Goal: Information Seeking & Learning: Learn about a topic

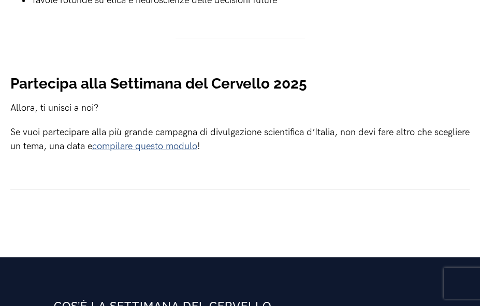
scroll to position [1501, 0]
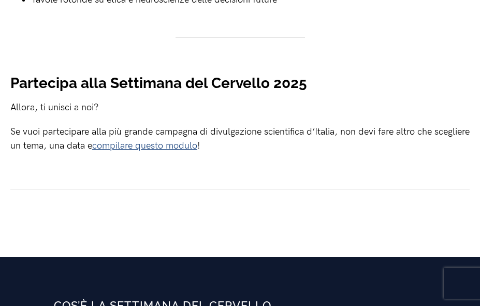
click at [181, 151] on link "compilare questo modulo" at bounding box center [144, 145] width 105 height 11
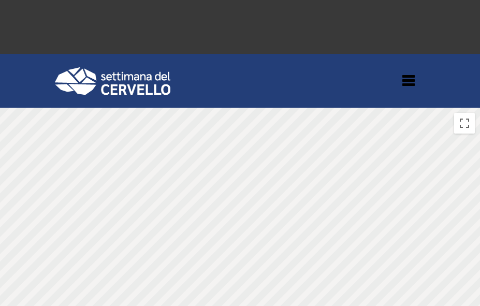
scroll to position [771, 0]
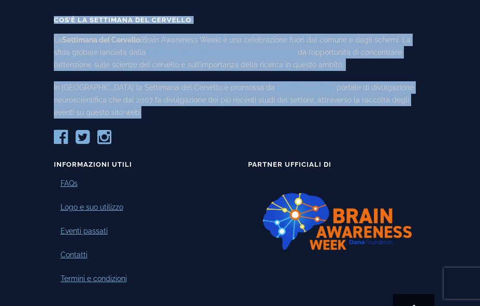
click at [216, 161] on h3 "Informazioni Utili" at bounding box center [143, 164] width 179 height 7
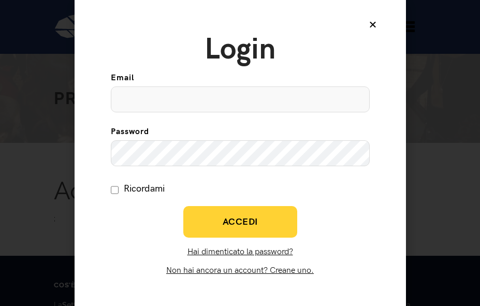
scroll to position [16, 0]
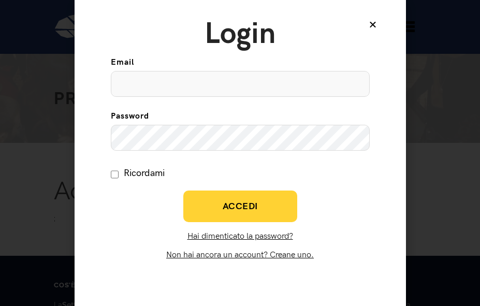
click at [372, 24] on icon at bounding box center [372, 24] width 8 height 8
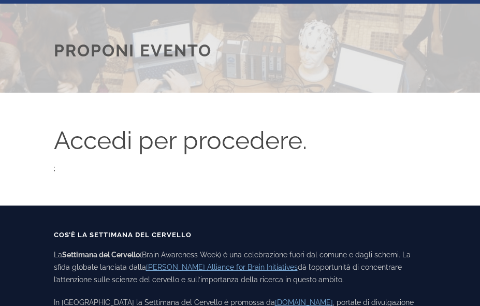
scroll to position [0, 0]
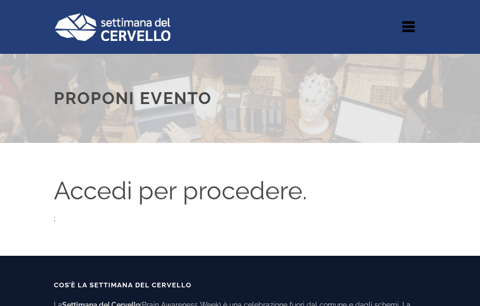
click at [150, 36] on img at bounding box center [112, 27] width 116 height 28
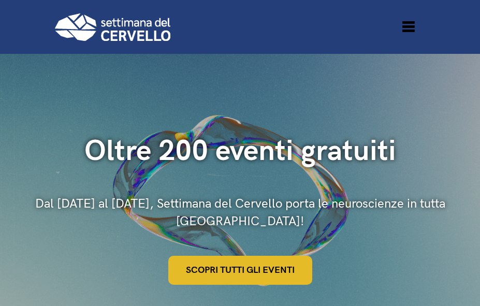
click at [239, 265] on link "Scopri tutti gli eventi" at bounding box center [240, 270] width 144 height 29
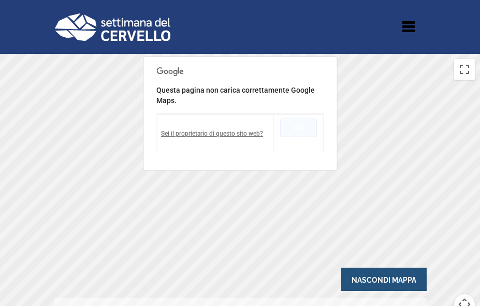
click at [308, 130] on button "OK" at bounding box center [298, 128] width 36 height 19
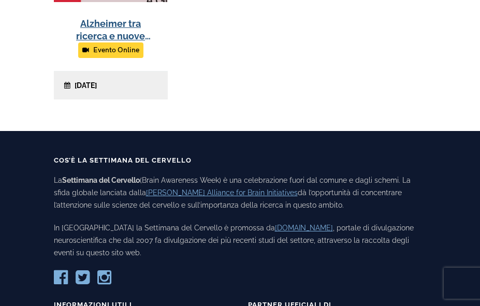
scroll to position [633, 0]
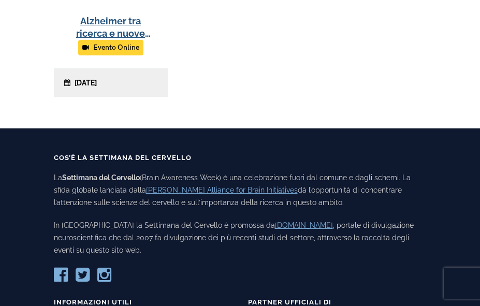
click at [317, 43] on div "Alzheimer tra ricerca e nuove speranze: Il percorso della ricerca sulla malatti…" at bounding box center [240, 6] width 388 height 213
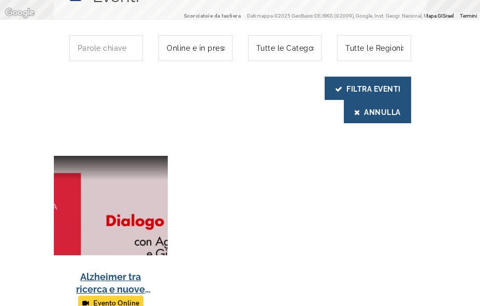
scroll to position [243, 0]
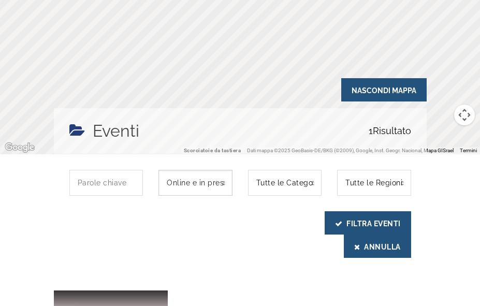
click at [216, 186] on select "Online e in presenza Online In presenza" at bounding box center [195, 183] width 74 height 26
select select "evento-in-presenza"
click at [158, 170] on select "Online e in presenza Online In presenza" at bounding box center [195, 183] width 74 height 26
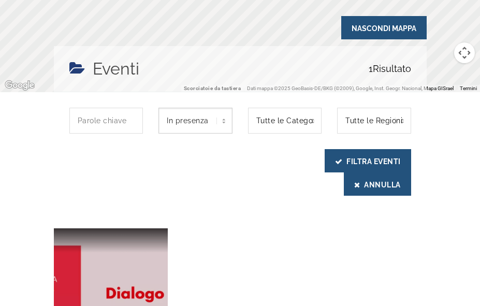
scroll to position [271, 0]
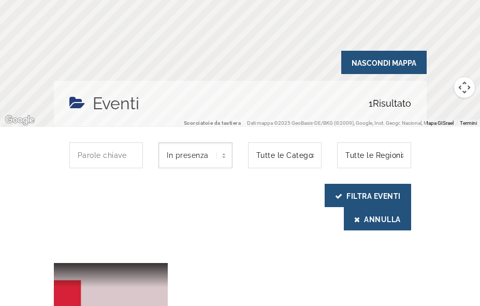
click at [176, 161] on select "Online e in presenza Online In presenza" at bounding box center [195, 155] width 74 height 26
select select
click at [158, 142] on select "Online e in presenza Online In presenza" at bounding box center [195, 155] width 74 height 26
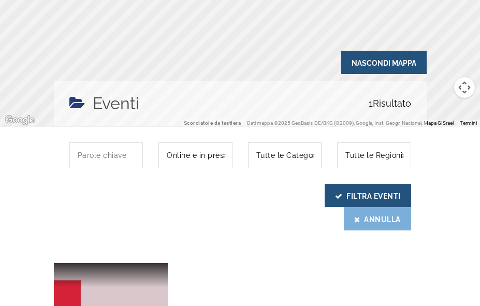
click at [354, 219] on icon "submit" at bounding box center [357, 219] width 6 height 7
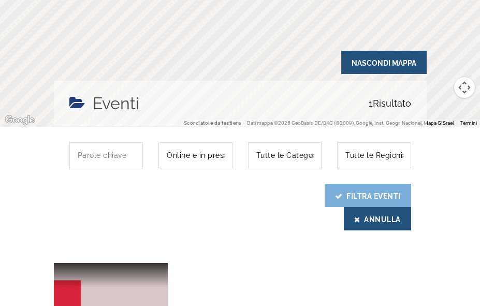
click at [335, 193] on icon "submit" at bounding box center [339, 196] width 8 height 7
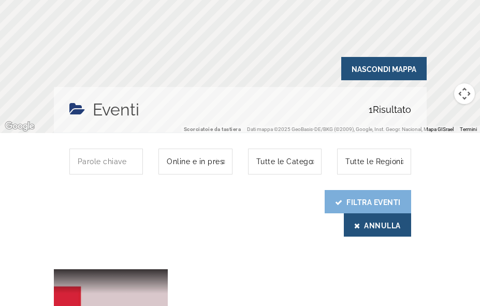
scroll to position [265, 0]
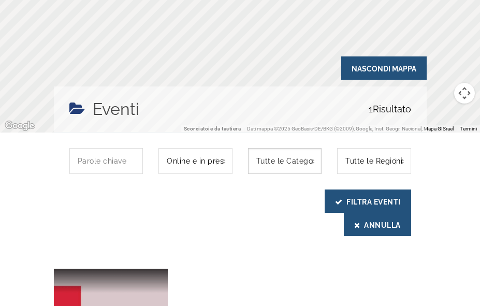
click at [296, 166] on select "Tutte le Categorie Intervista" at bounding box center [285, 161] width 74 height 26
select select "intervista"
click at [248, 148] on select "Tutte le Categorie Intervista" at bounding box center [285, 161] width 74 height 26
click at [395, 162] on select "Tutte le Regioni Piemonte" at bounding box center [374, 161] width 74 height 26
click at [337, 148] on select "Tutte le Regioni Piemonte" at bounding box center [374, 161] width 74 height 26
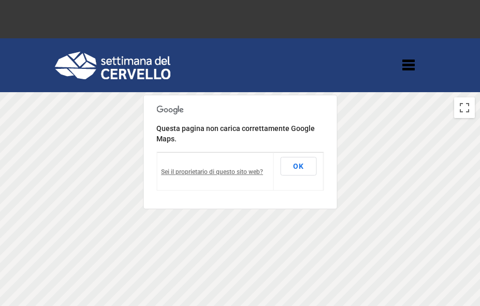
scroll to position [0, 0]
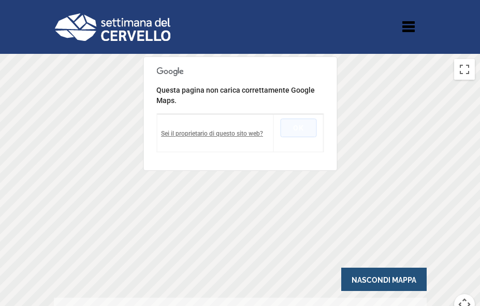
click at [303, 125] on button "OK" at bounding box center [298, 128] width 36 height 19
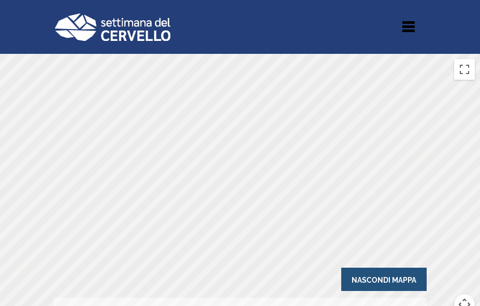
click at [250, 198] on div at bounding box center [240, 199] width 480 height 290
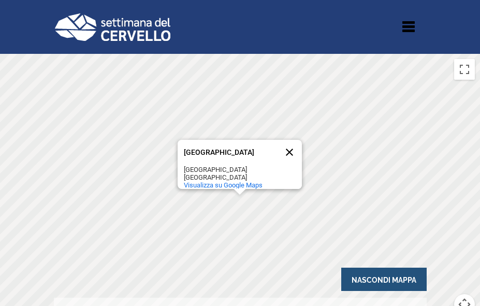
click at [295, 140] on button "Chiudi" at bounding box center [289, 152] width 25 height 25
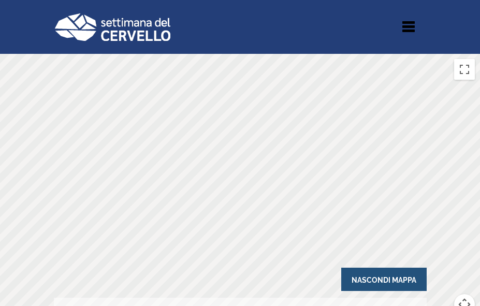
drag, startPoint x: 153, startPoint y: 180, endPoint x: 150, endPoint y: 48, distance: 132.5
click at [150, 0] on div "Home Eventi Shop Contatti Login Proponi evento Vai a... Home Eventi Shop Contat…" at bounding box center [240, 0] width 480 height 0
drag, startPoint x: 233, startPoint y: 164, endPoint x: 232, endPoint y: 229, distance: 64.7
click at [232, 229] on div at bounding box center [240, 199] width 480 height 290
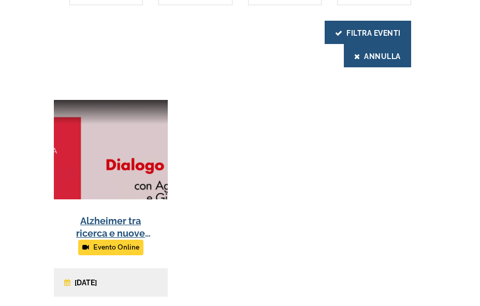
scroll to position [450, 0]
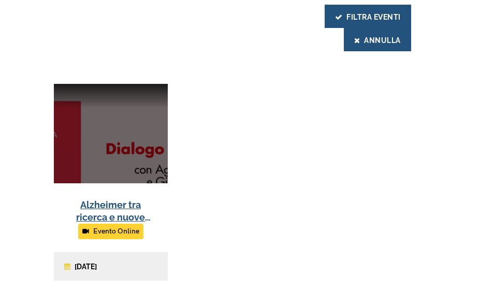
click at [134, 120] on link at bounding box center [111, 182] width 114 height 197
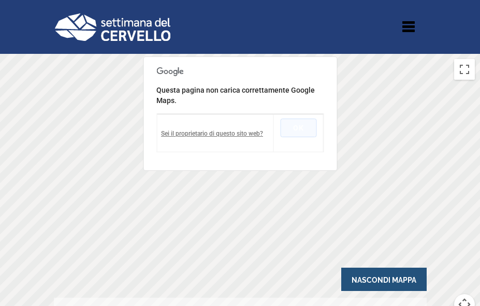
click at [300, 129] on button "OK" at bounding box center [298, 128] width 36 height 19
